Goal: Transaction & Acquisition: Download file/media

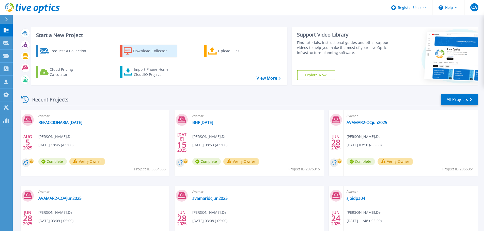
click at [161, 52] on div "Download Collector" at bounding box center [153, 51] width 41 height 10
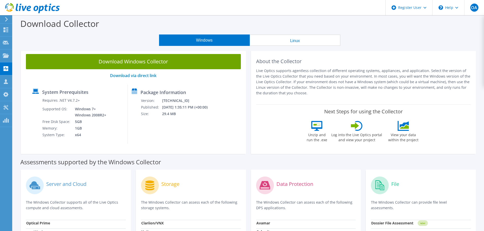
click at [180, 59] on link "Download Windows Collector" at bounding box center [133, 61] width 215 height 15
